Goal: Check status: Check status

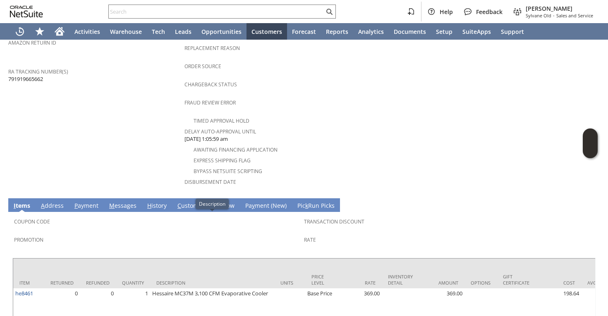
scroll to position [305, 0]
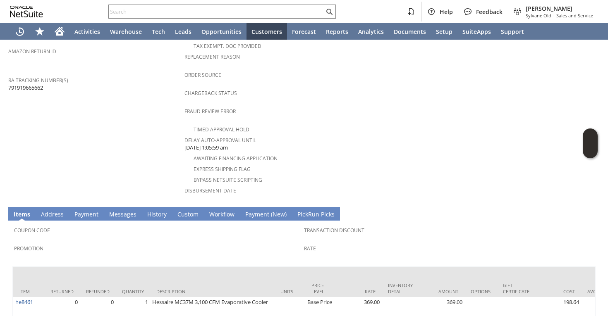
drag, startPoint x: 48, startPoint y: 79, endPoint x: 9, endPoint y: 78, distance: 39.7
click at [9, 78] on div "RA Tracking Number(s) 791919665662" at bounding box center [94, 82] width 172 height 17
drag, startPoint x: 8, startPoint y: 78, endPoint x: 41, endPoint y: 79, distance: 32.3
click at [39, 84] on span "791919665662" at bounding box center [25, 88] width 35 height 8
drag, startPoint x: 45, startPoint y: 76, endPoint x: 10, endPoint y: 76, distance: 35.6
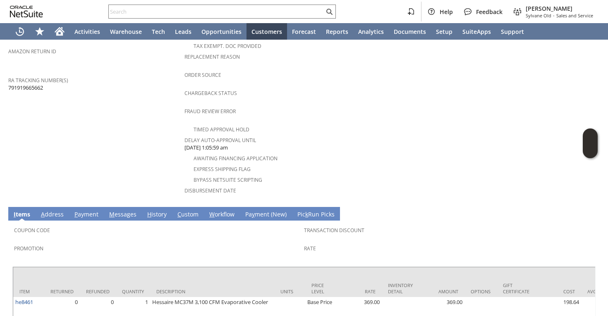
click at [10, 84] on span "791919665662" at bounding box center [25, 88] width 35 height 8
copy span "791919665662"
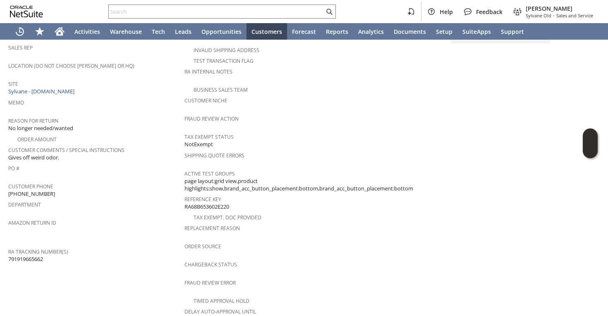
scroll to position [373, 0]
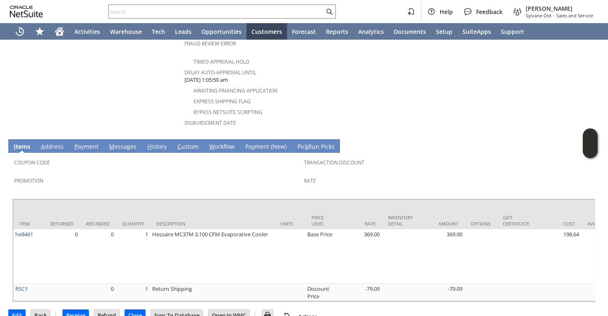
click at [157, 143] on link "H istory" at bounding box center [157, 147] width 24 height 9
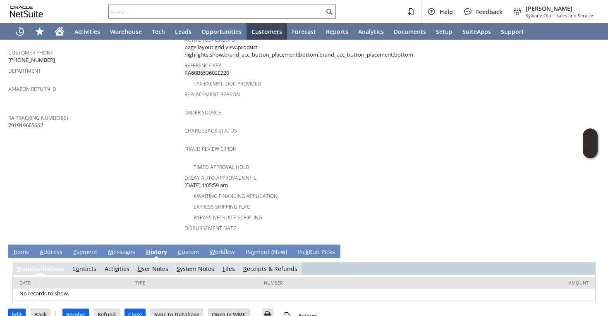
scroll to position [0, 0]
click at [199, 265] on link "S ystem Notes" at bounding box center [196, 269] width 38 height 8
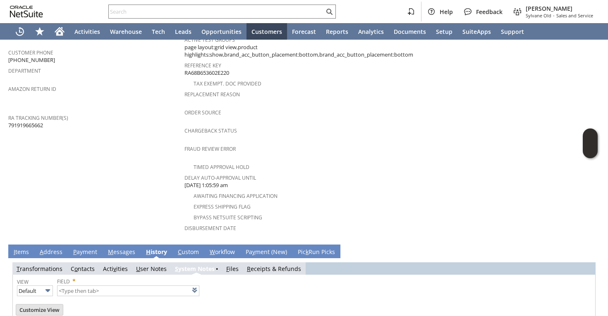
scroll to position [297, 0]
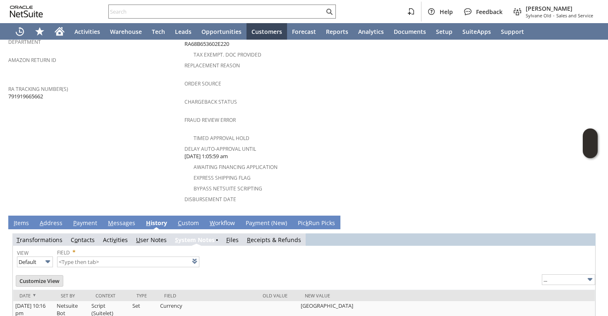
type input "1 to 25 of 68"
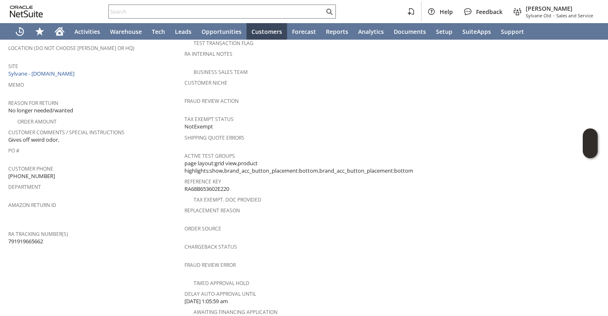
scroll to position [167, 0]
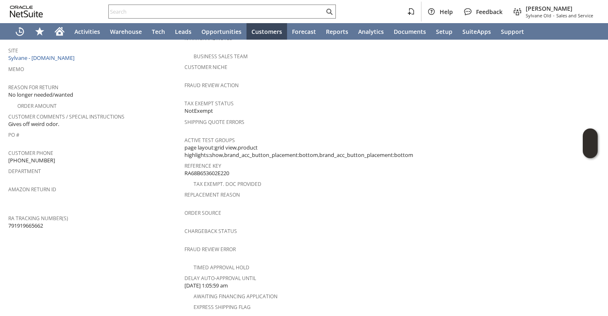
click at [126, 202] on span "Return Tracking Numbers" at bounding box center [94, 207] width 172 height 10
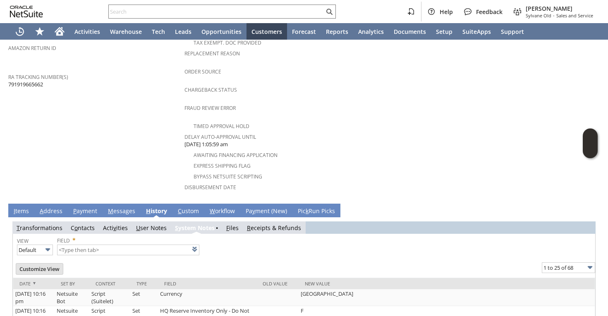
scroll to position [283, 0]
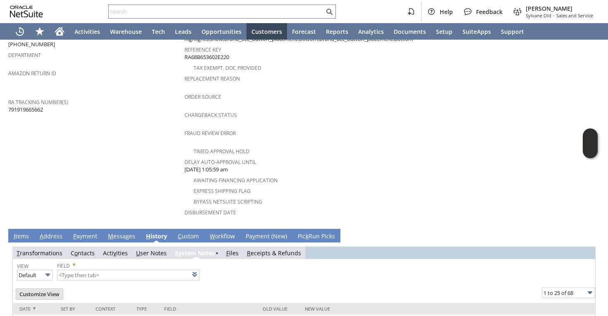
click at [26, 232] on link "I tems" at bounding box center [21, 236] width 19 height 9
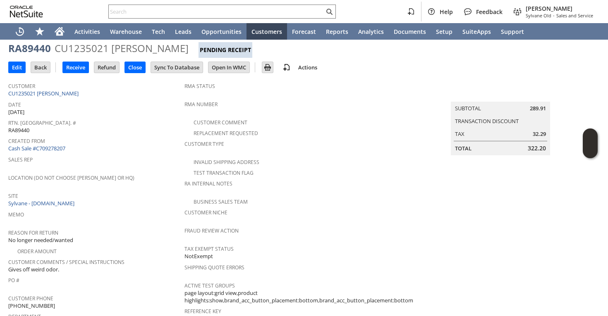
scroll to position [23, 0]
